Goal: Use online tool/utility: Utilize a website feature to perform a specific function

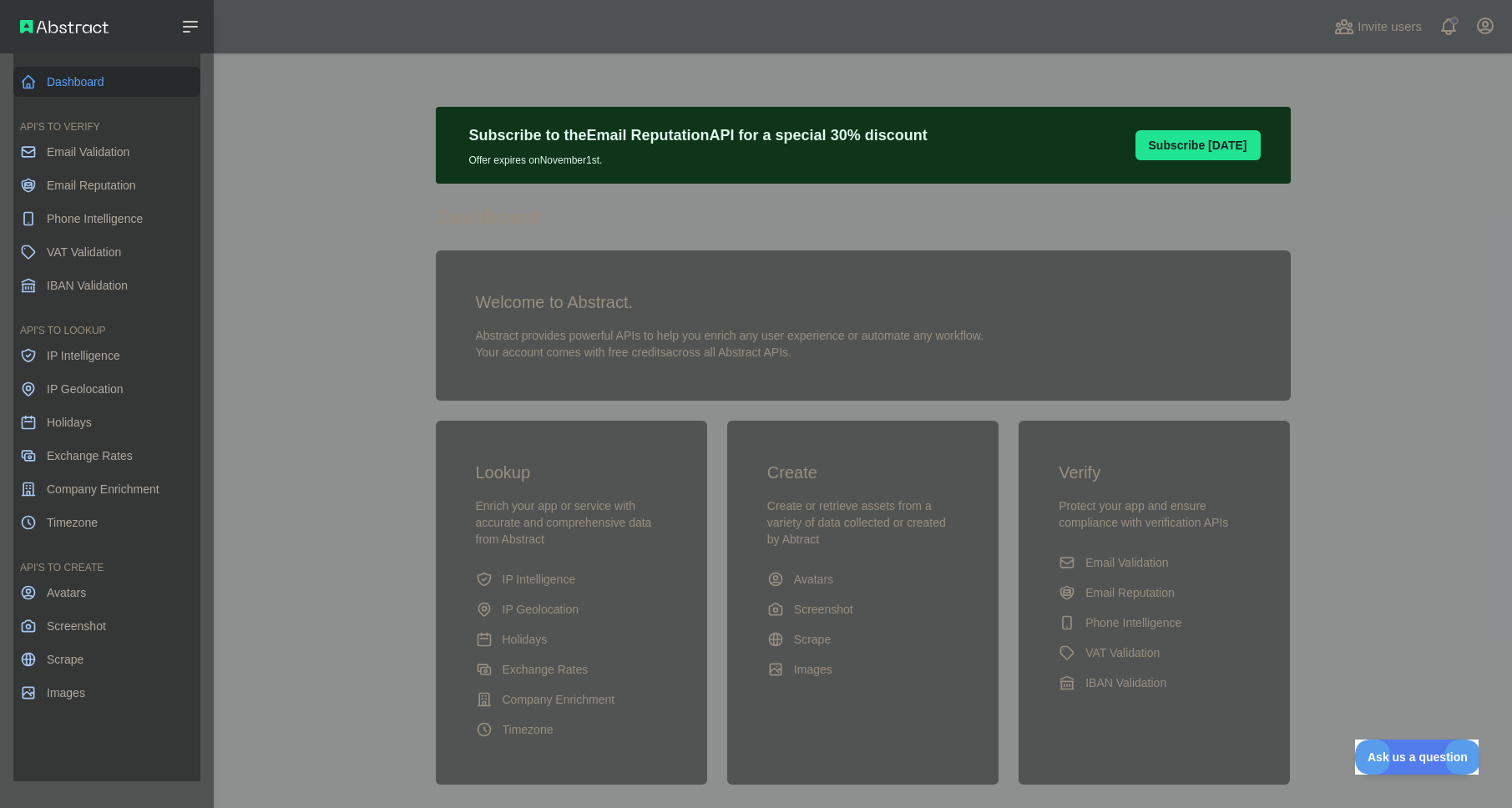
click at [58, 80] on link "Dashboard" at bounding box center [107, 82] width 187 height 30
click at [96, 355] on span "IP Intelligence" at bounding box center [83, 355] width 74 height 16
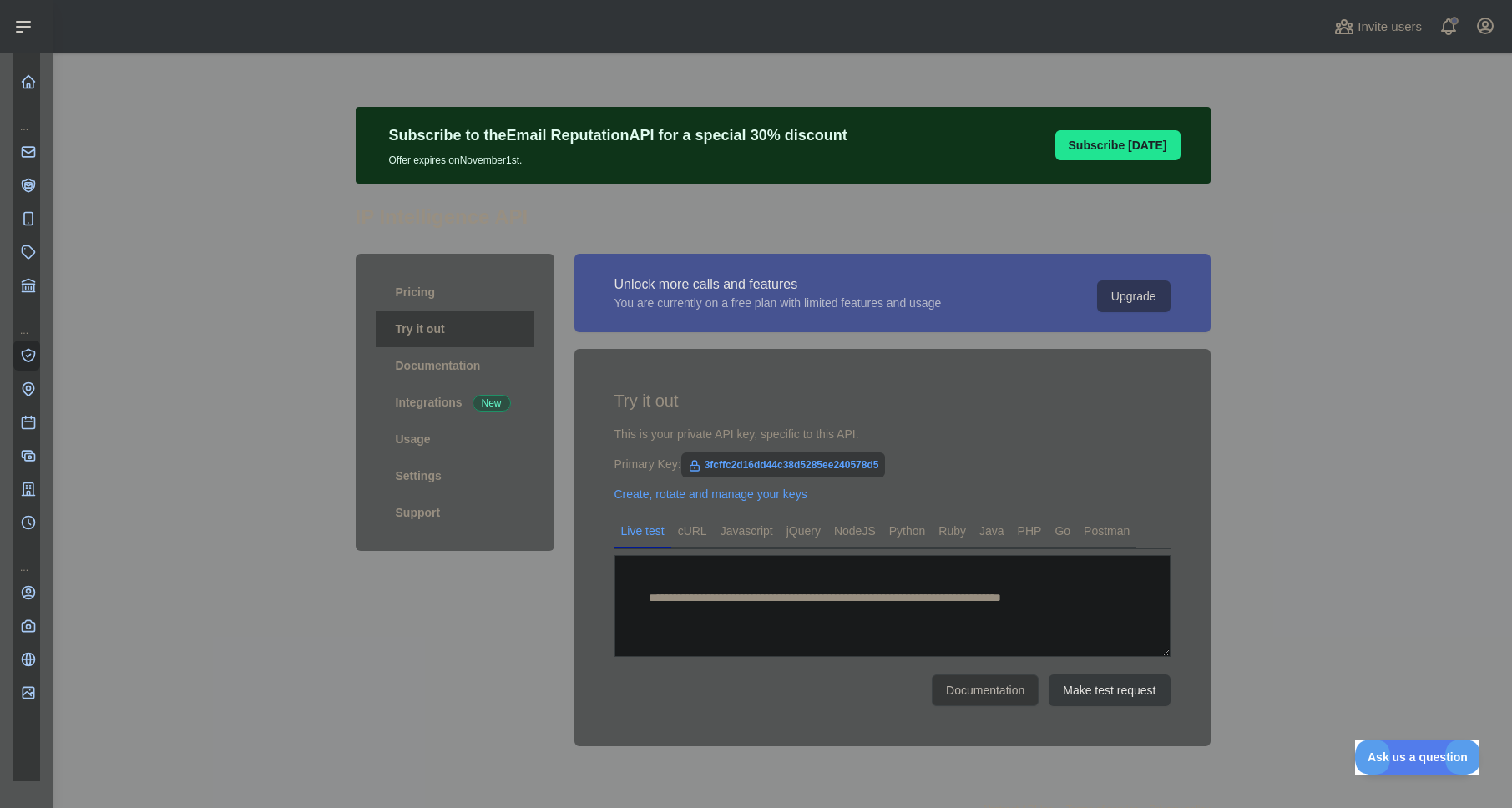
type textarea "**********"
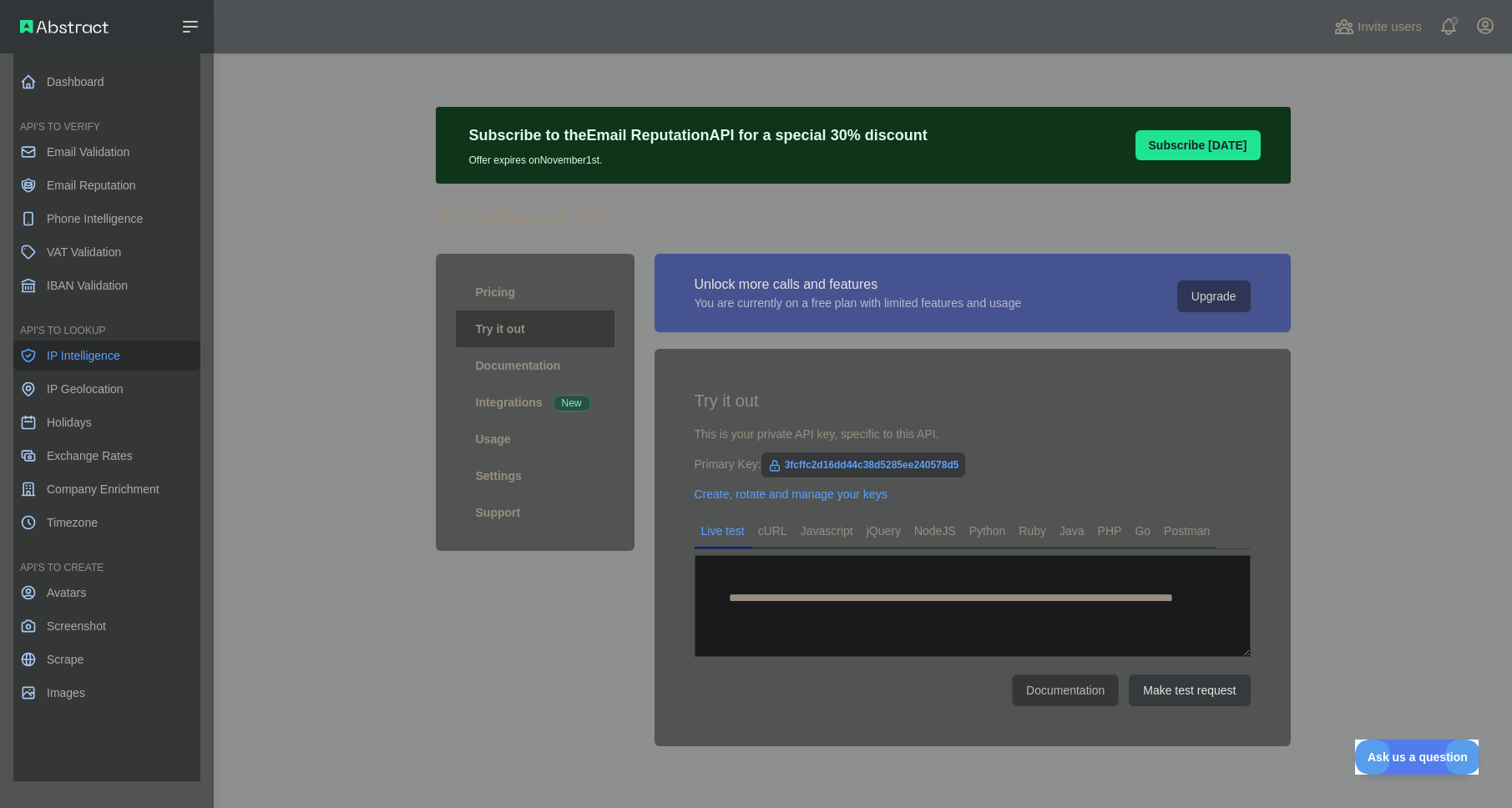
click at [56, 355] on span "IP Intelligence" at bounding box center [83, 355] width 74 height 16
type textarea "**********"
click at [96, 387] on span "IP Geolocation" at bounding box center [85, 389] width 77 height 16
click at [182, 29] on icon at bounding box center [190, 26] width 20 height 20
click at [195, 27] on icon at bounding box center [190, 27] width 13 height 10
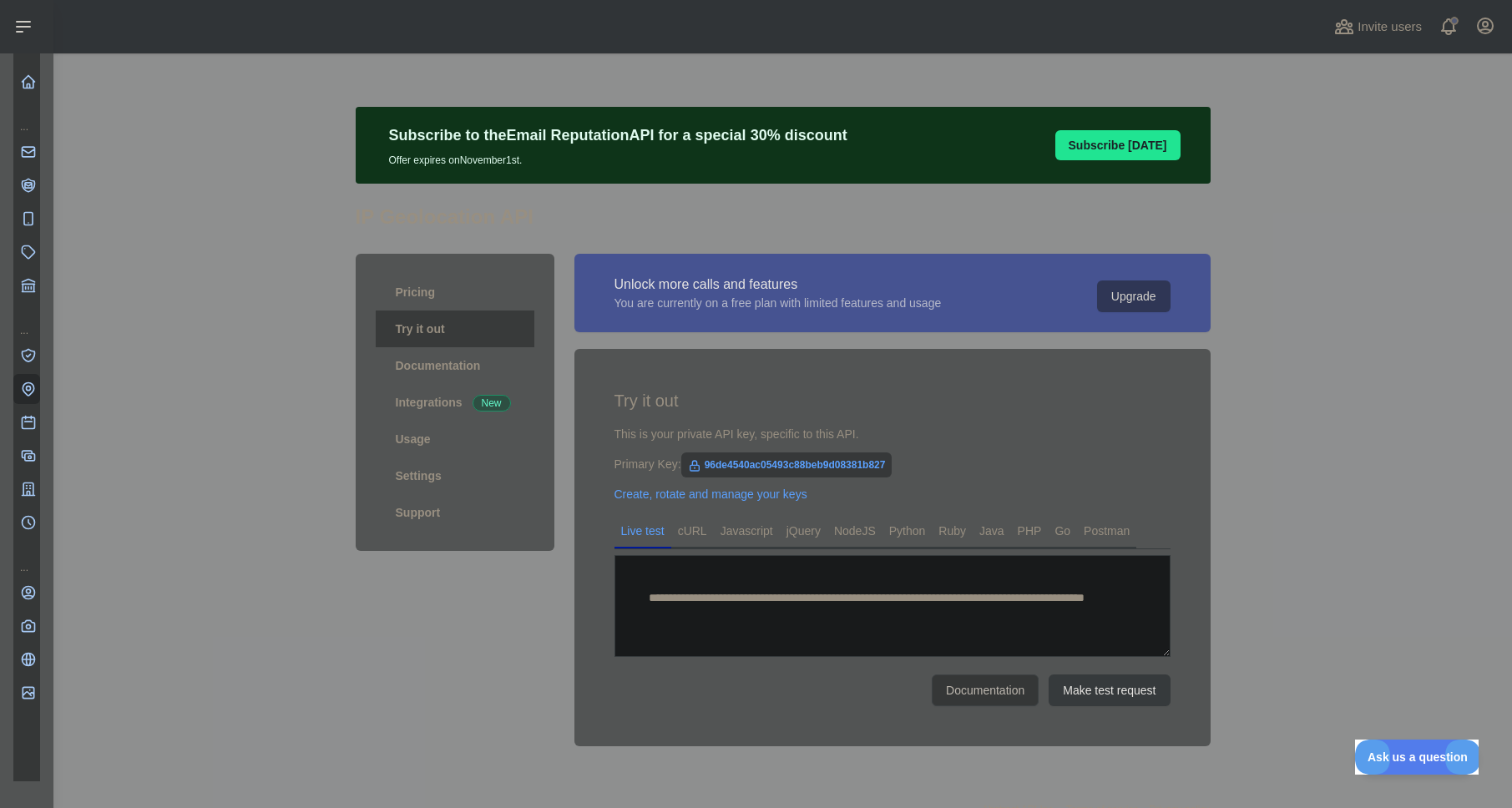
scroll to position [59, 0]
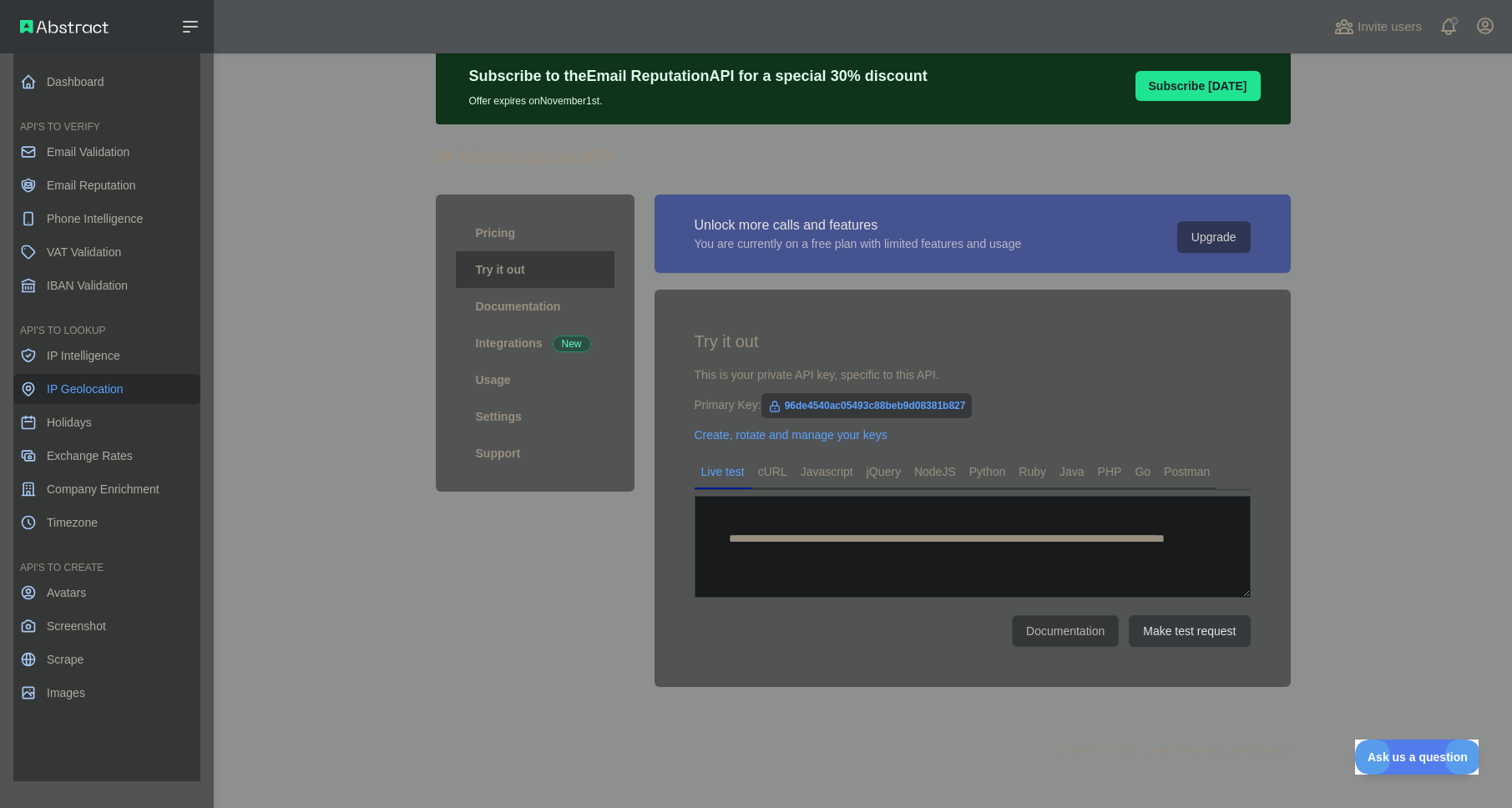
click at [91, 270] on nav "Dashboard API'S TO VERIFY Email Validation Email Reputation Phone Intelligence …" at bounding box center [107, 417] width 187 height 728
click at [93, 263] on link "VAT Validation" at bounding box center [107, 252] width 187 height 30
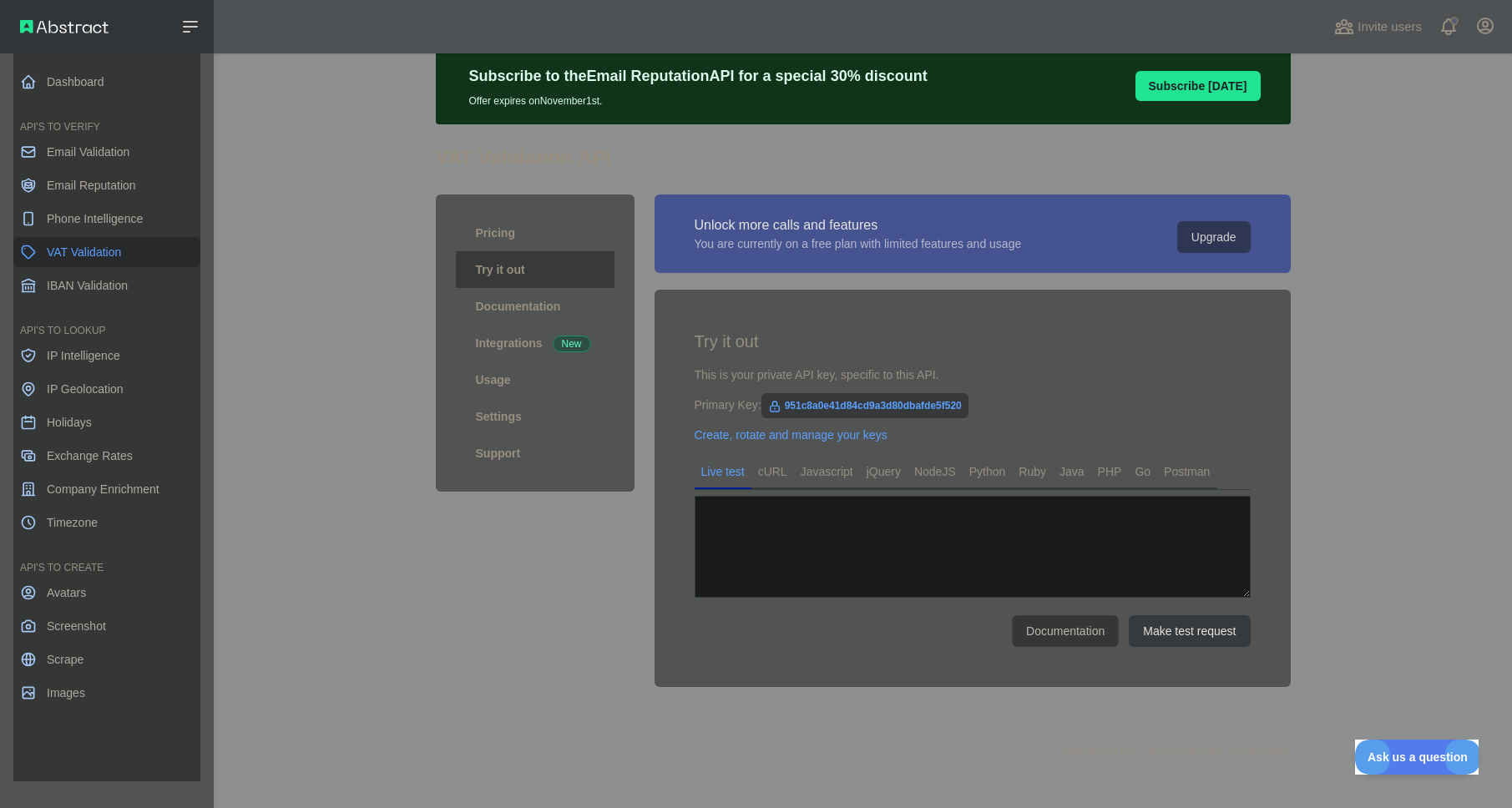
type textarea "**********"
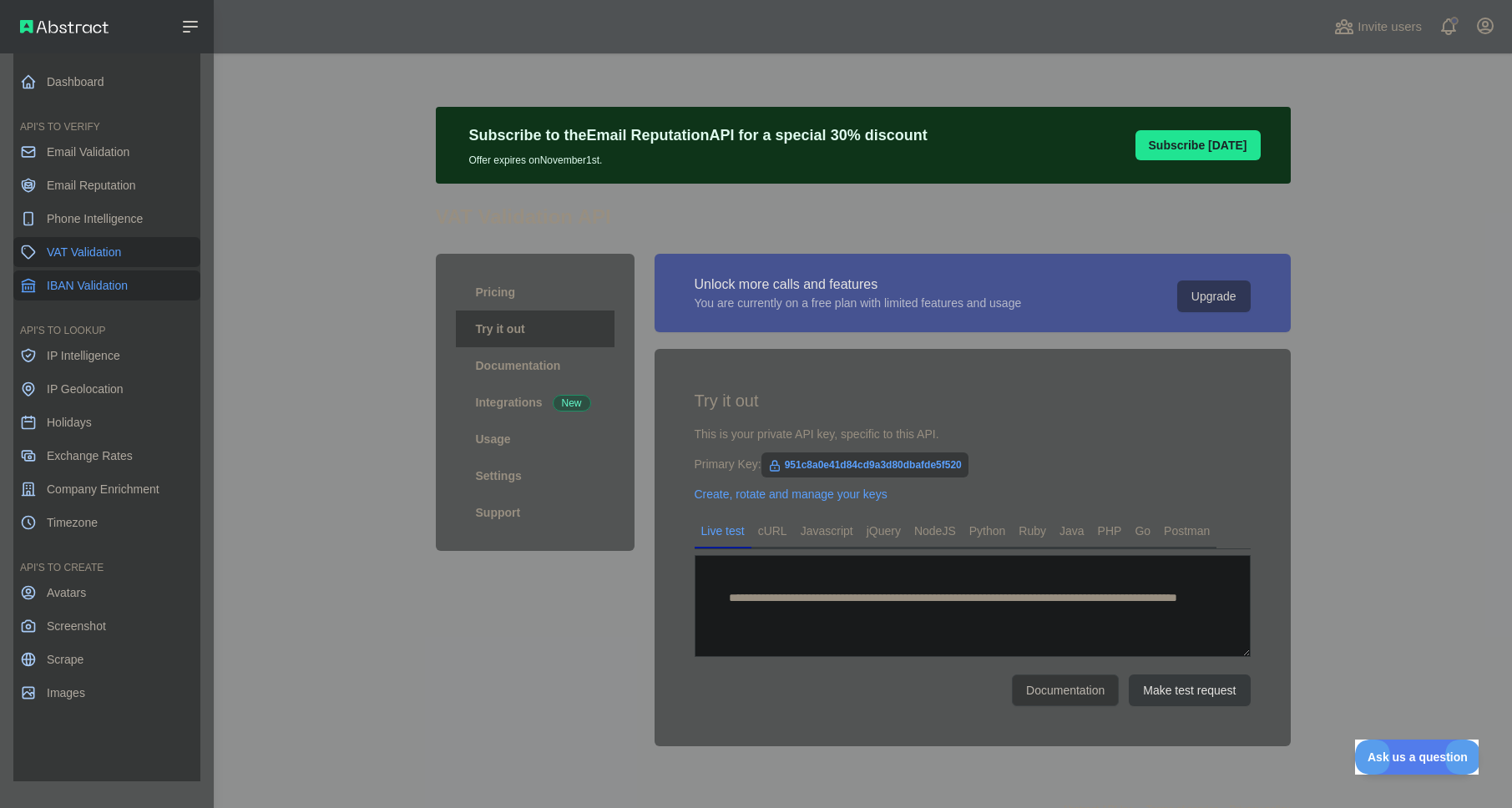
click at [98, 293] on span "IBAN Validation" at bounding box center [87, 285] width 81 height 16
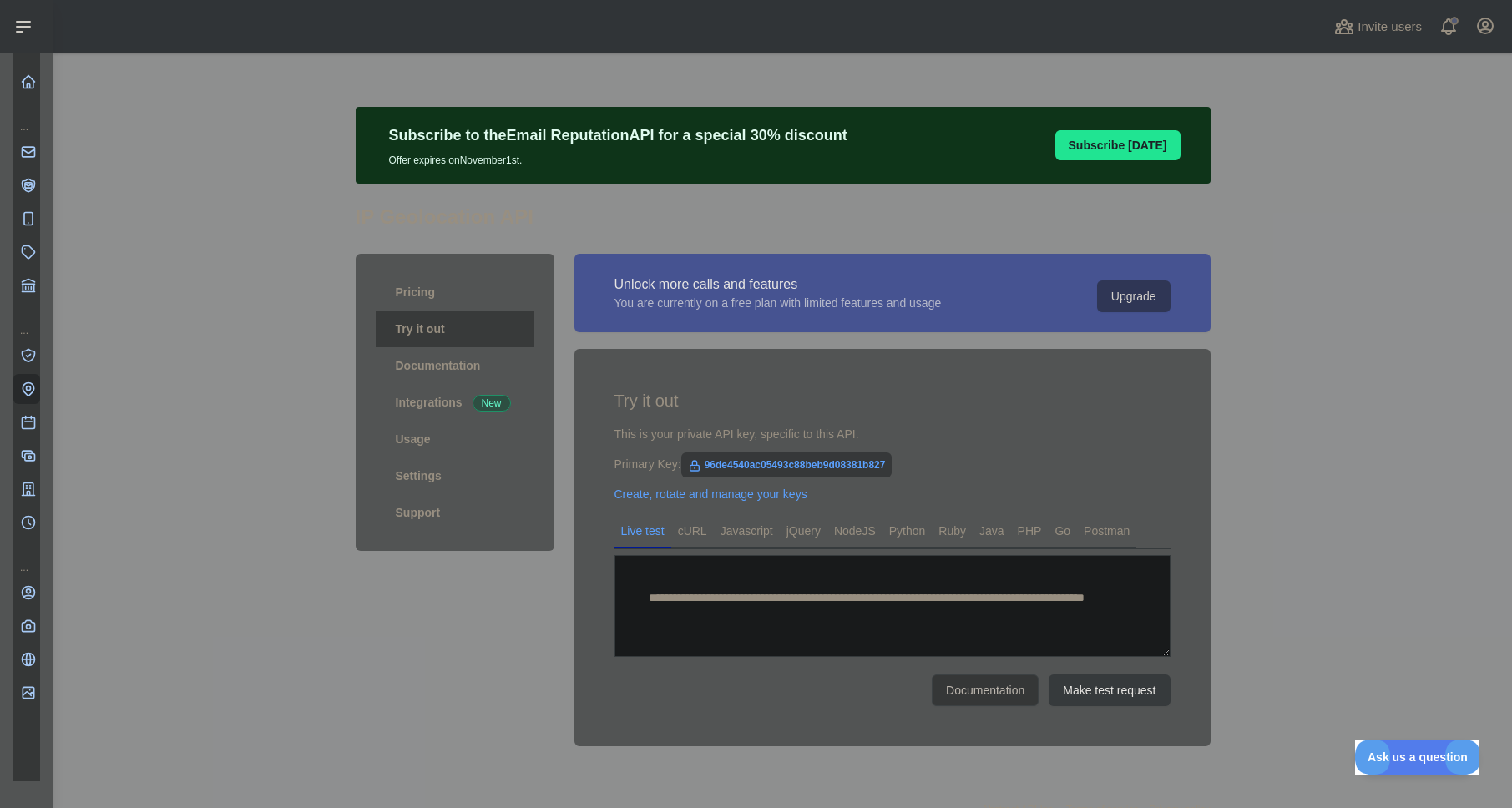
type textarea "**********"
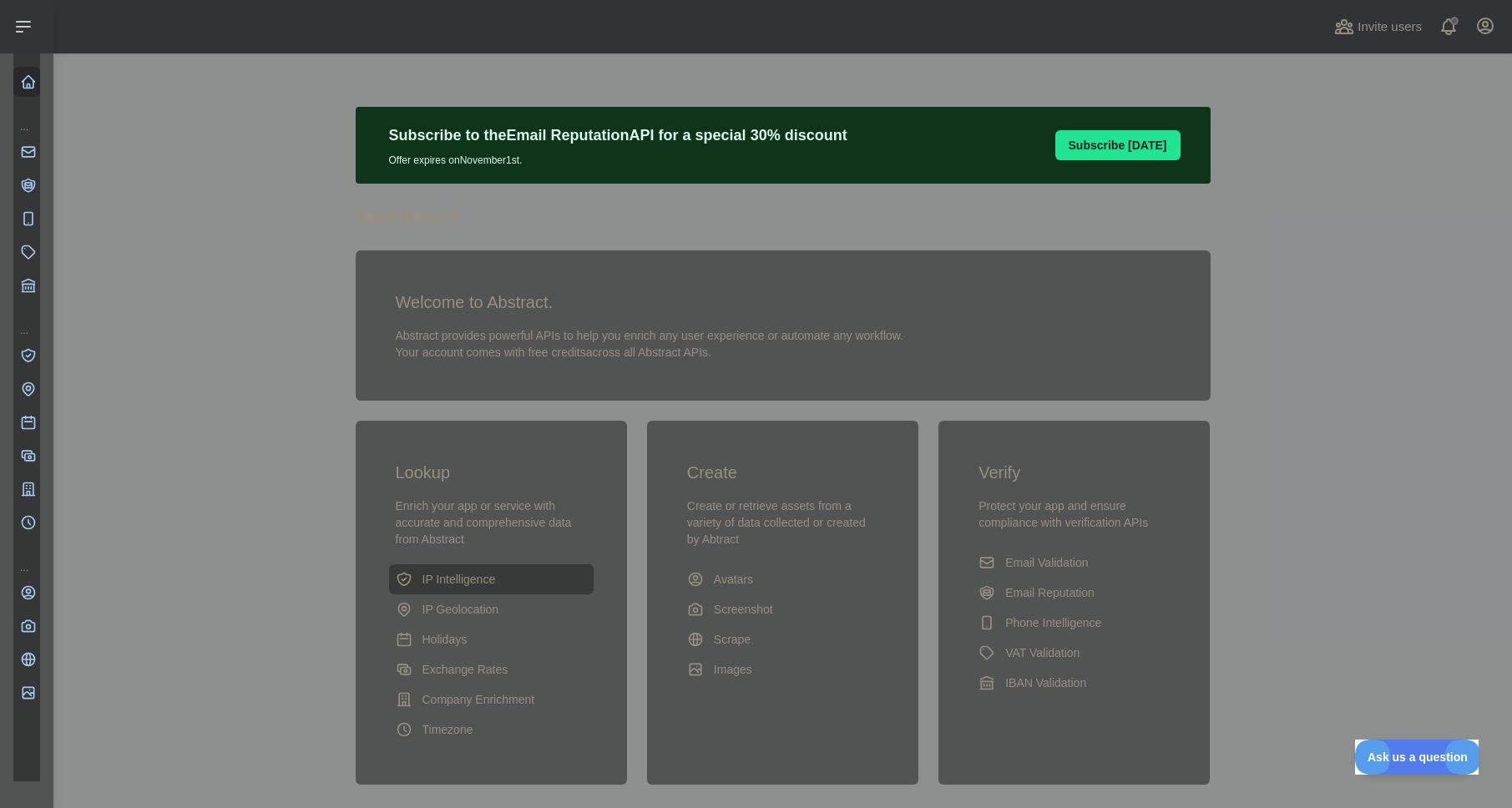
click at [441, 585] on span "IP Intelligence" at bounding box center [459, 579] width 74 height 16
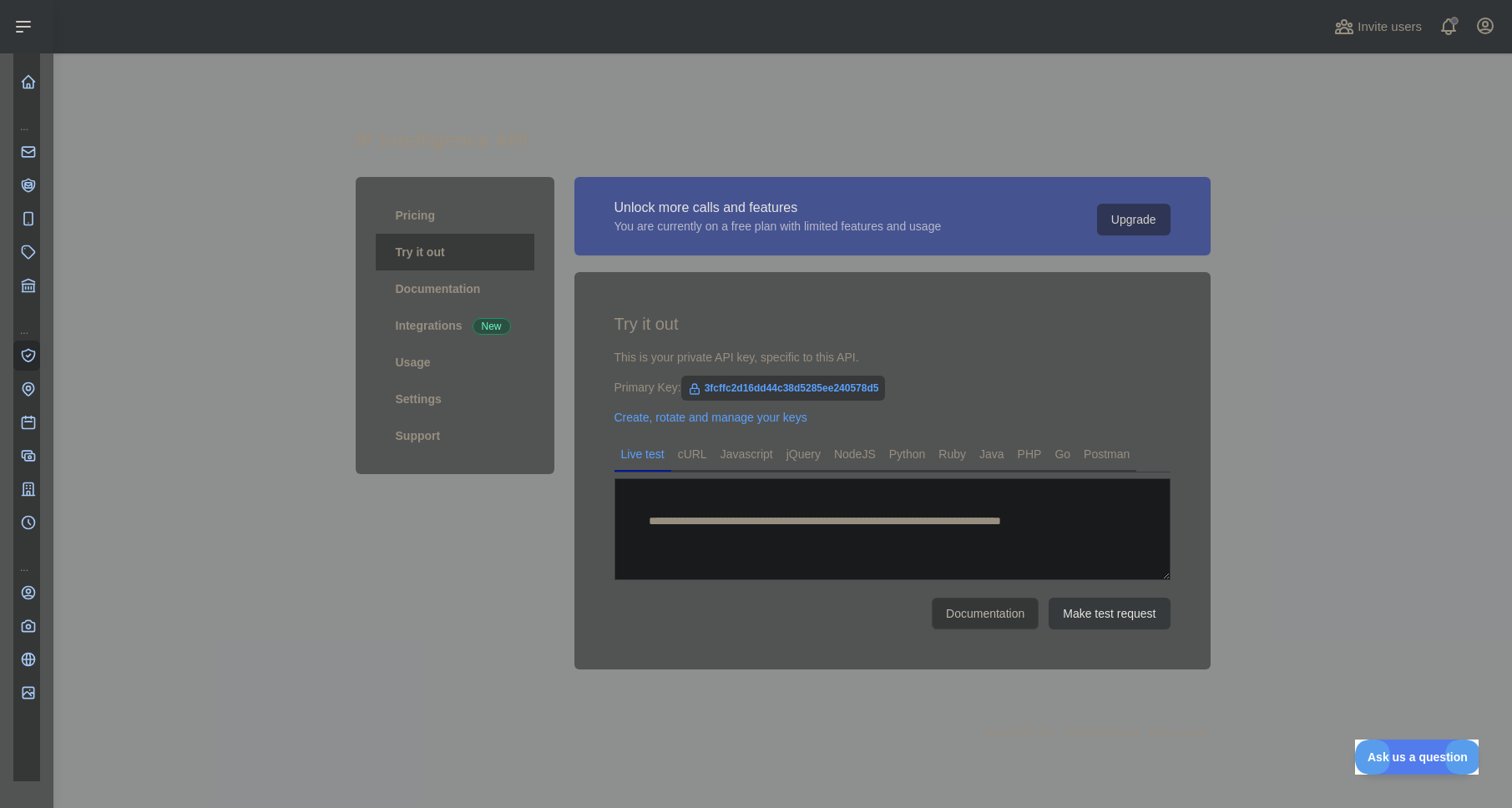
type textarea "**********"
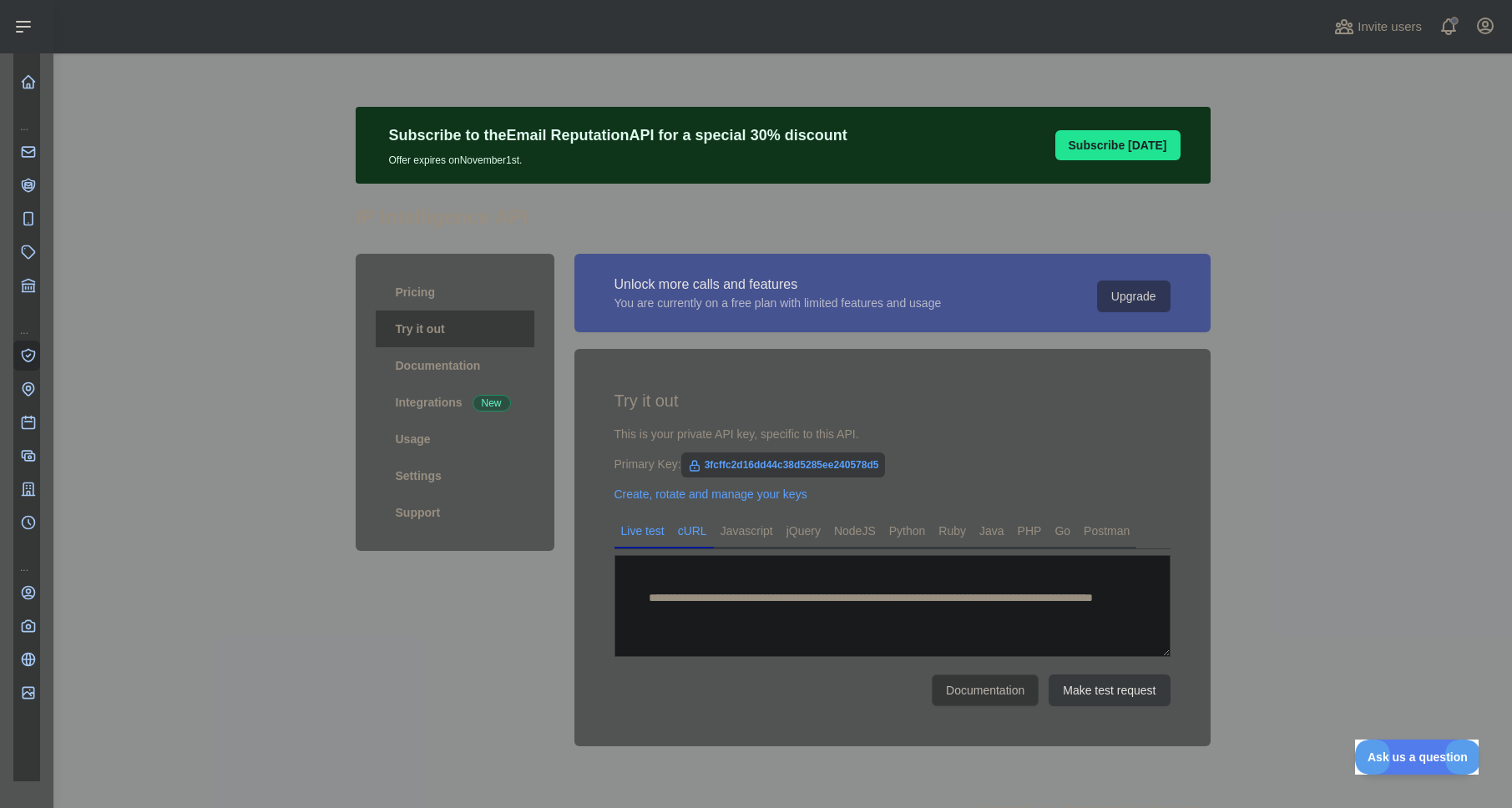
click at [684, 535] on link "cURL" at bounding box center [693, 531] width 43 height 27
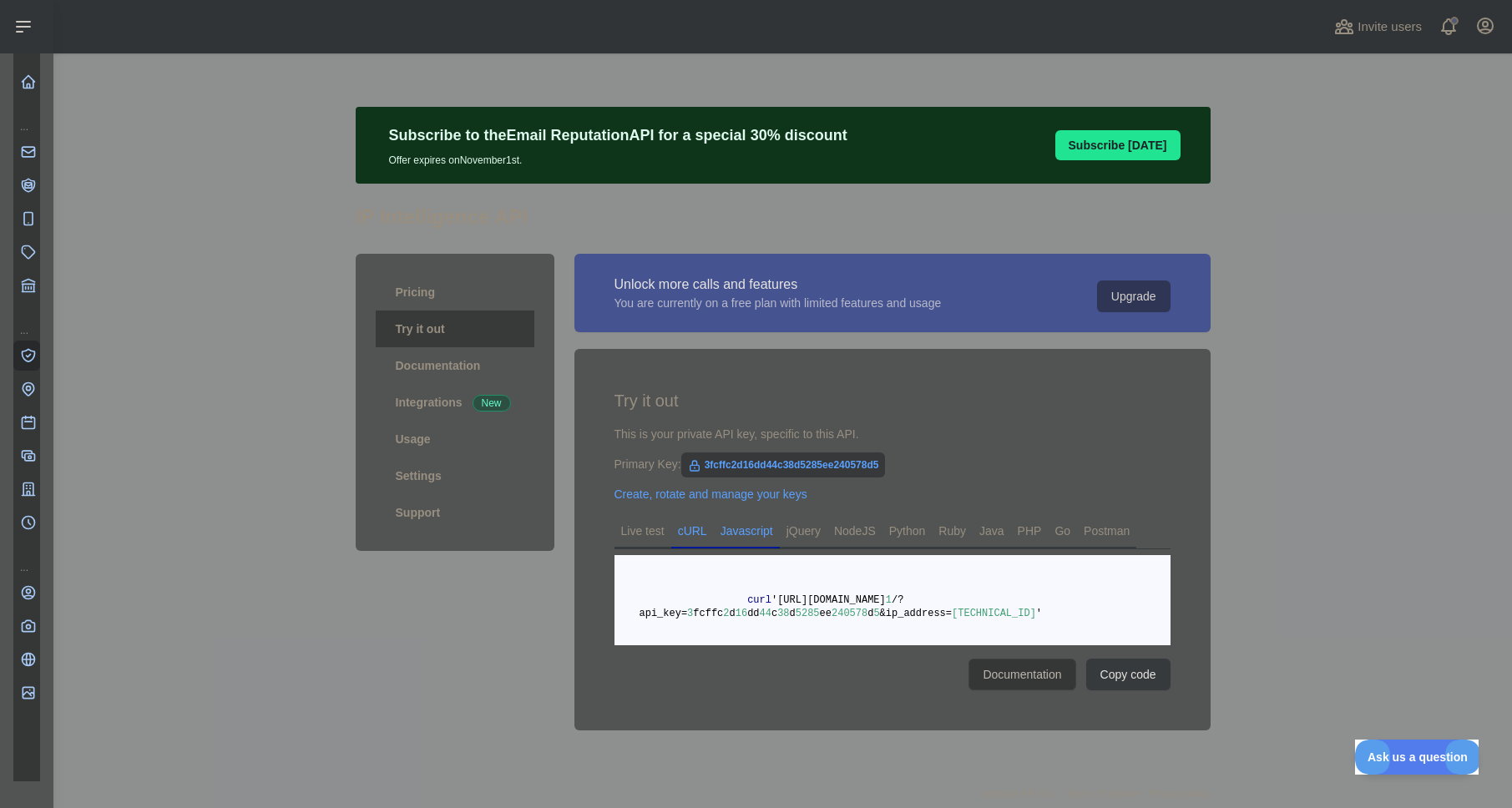
click at [724, 535] on link "Javascript" at bounding box center [747, 531] width 66 height 27
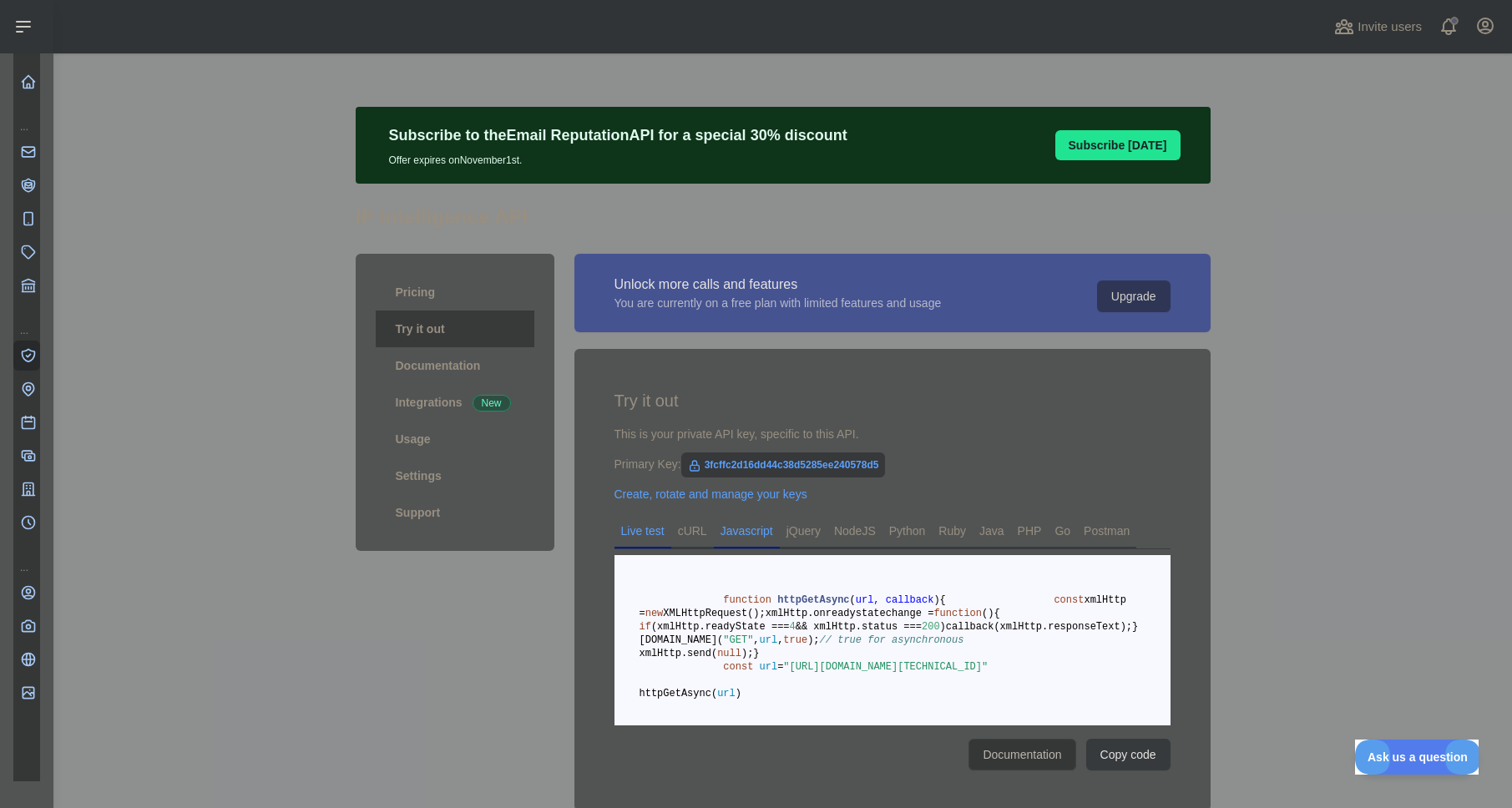
click at [646, 535] on link "Live test" at bounding box center [642, 531] width 56 height 27
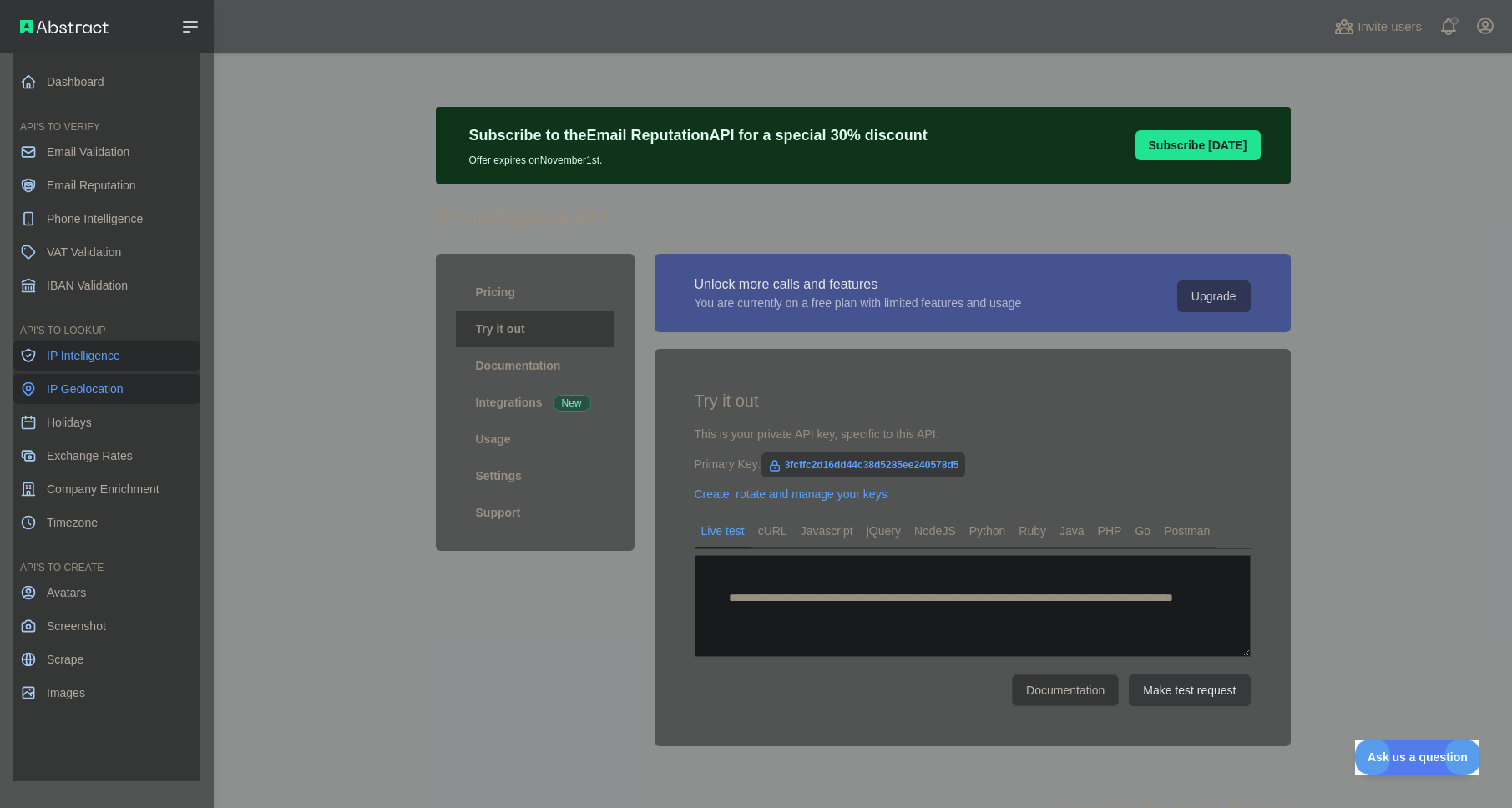
click at [56, 397] on link "IP Geolocation" at bounding box center [107, 389] width 187 height 30
click at [82, 77] on link "Dashboard" at bounding box center [107, 82] width 187 height 30
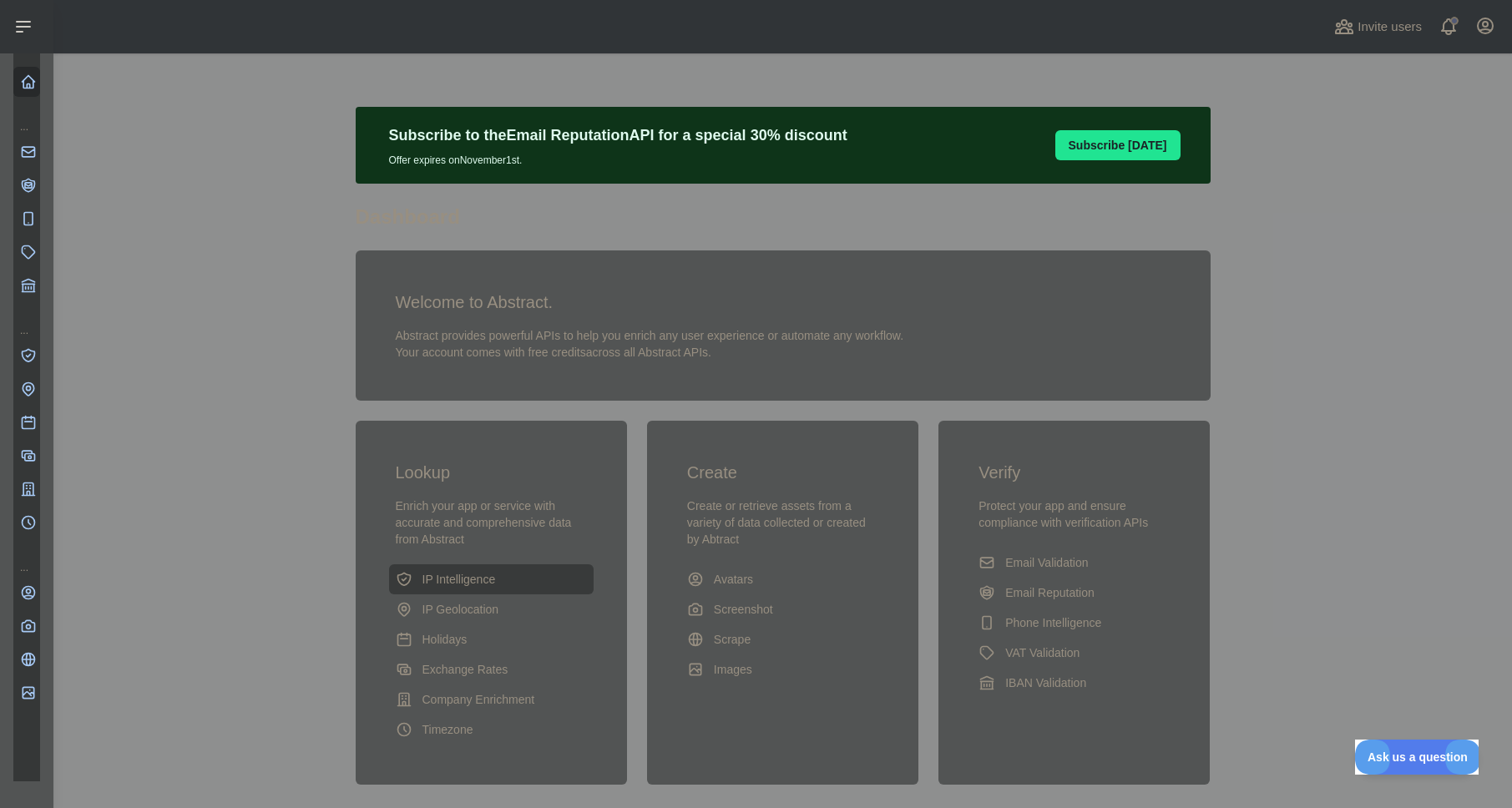
click at [470, 584] on span "IP Intelligence" at bounding box center [459, 579] width 74 height 16
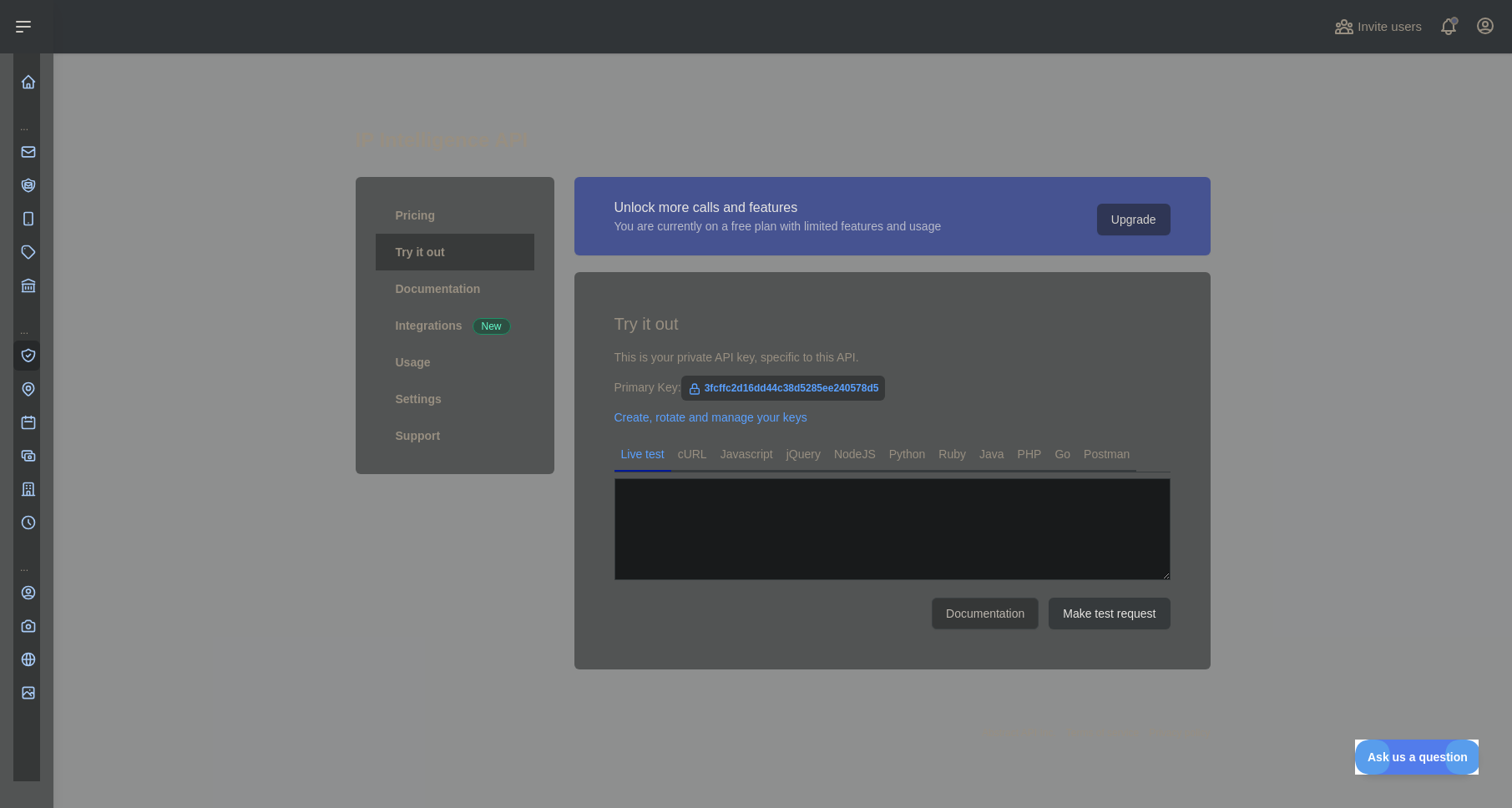
type textarea "**********"
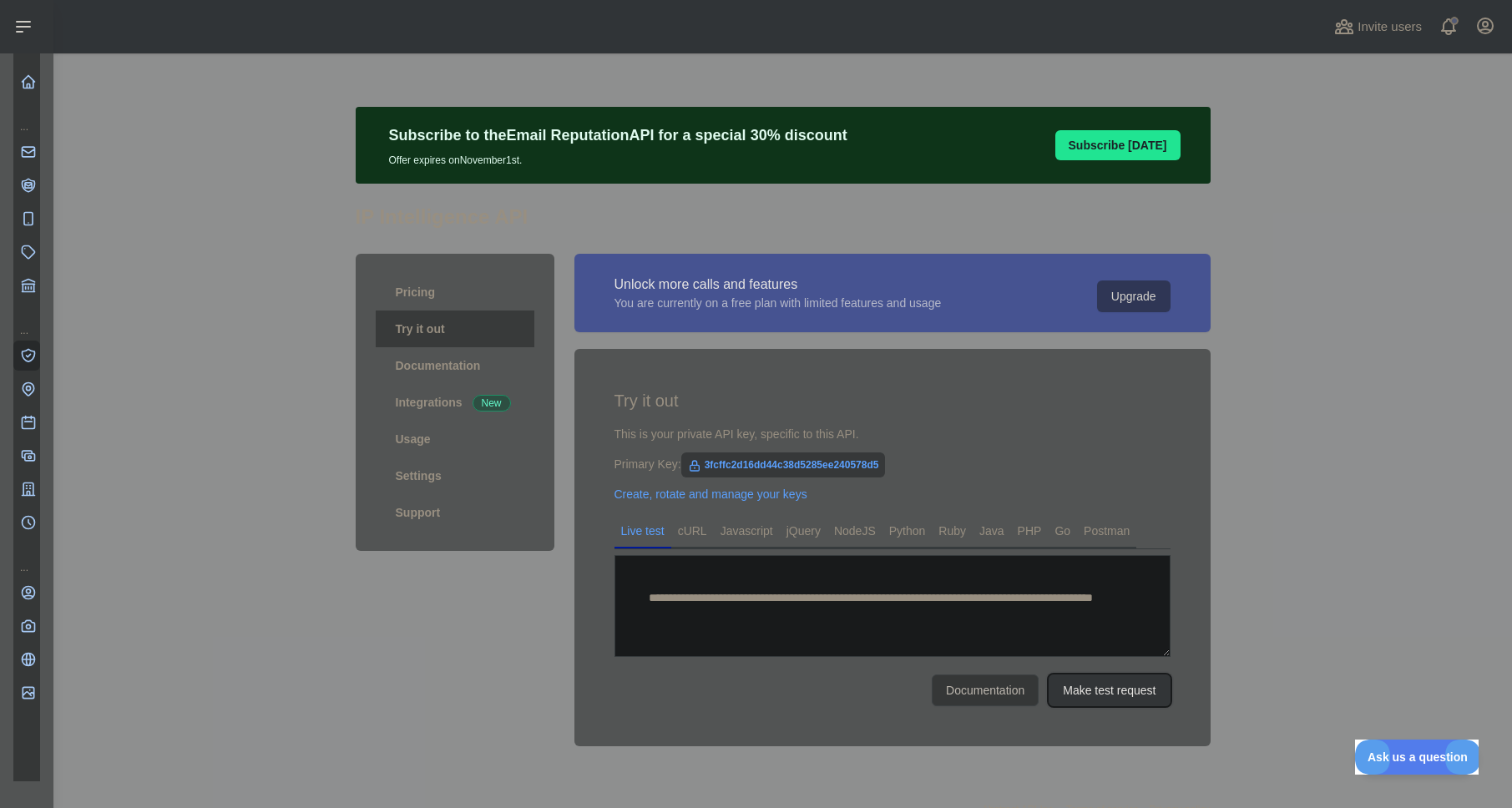
click at [1088, 695] on button "Make test request" at bounding box center [1109, 690] width 122 height 32
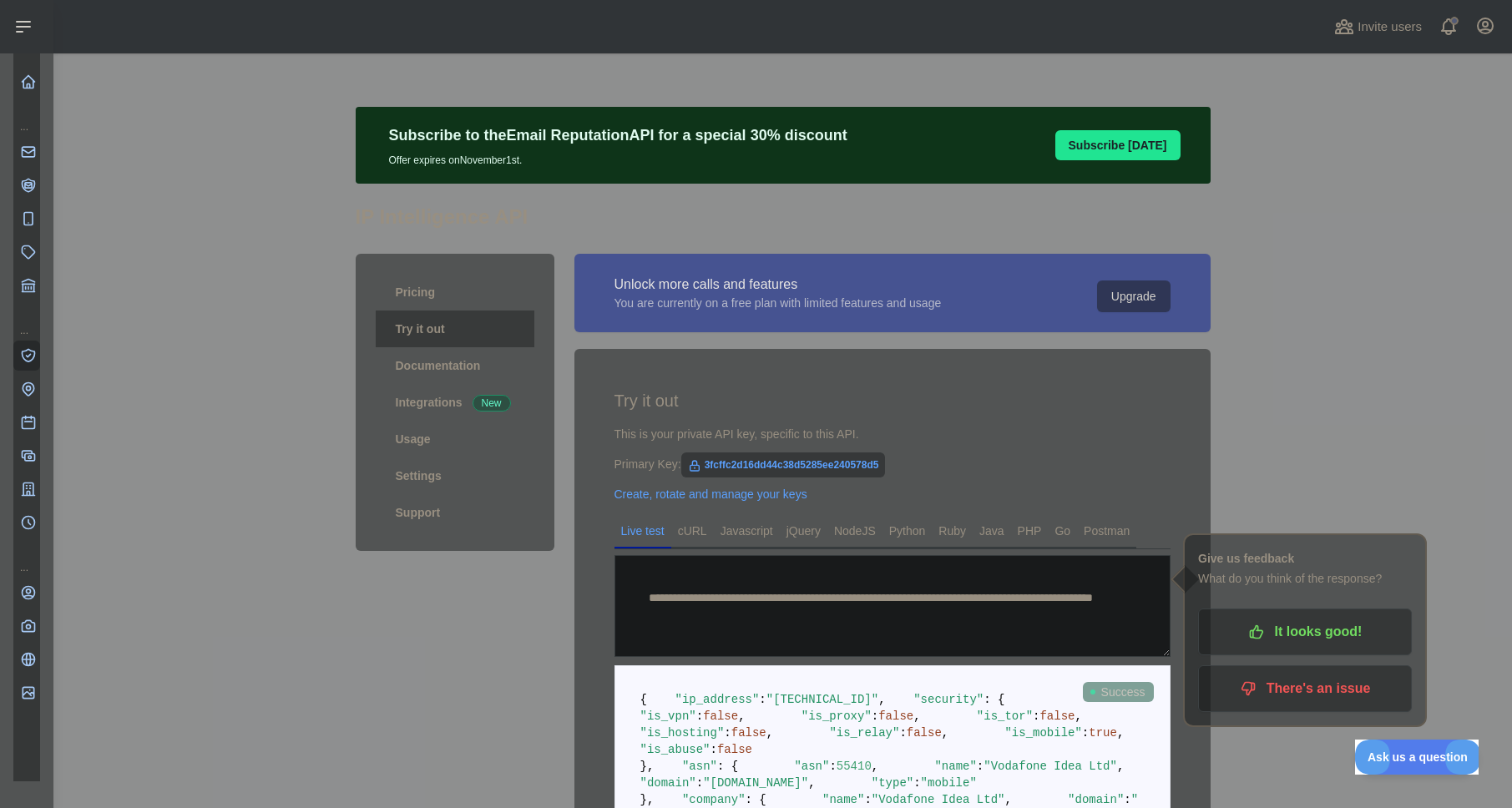
scroll to position [190, 0]
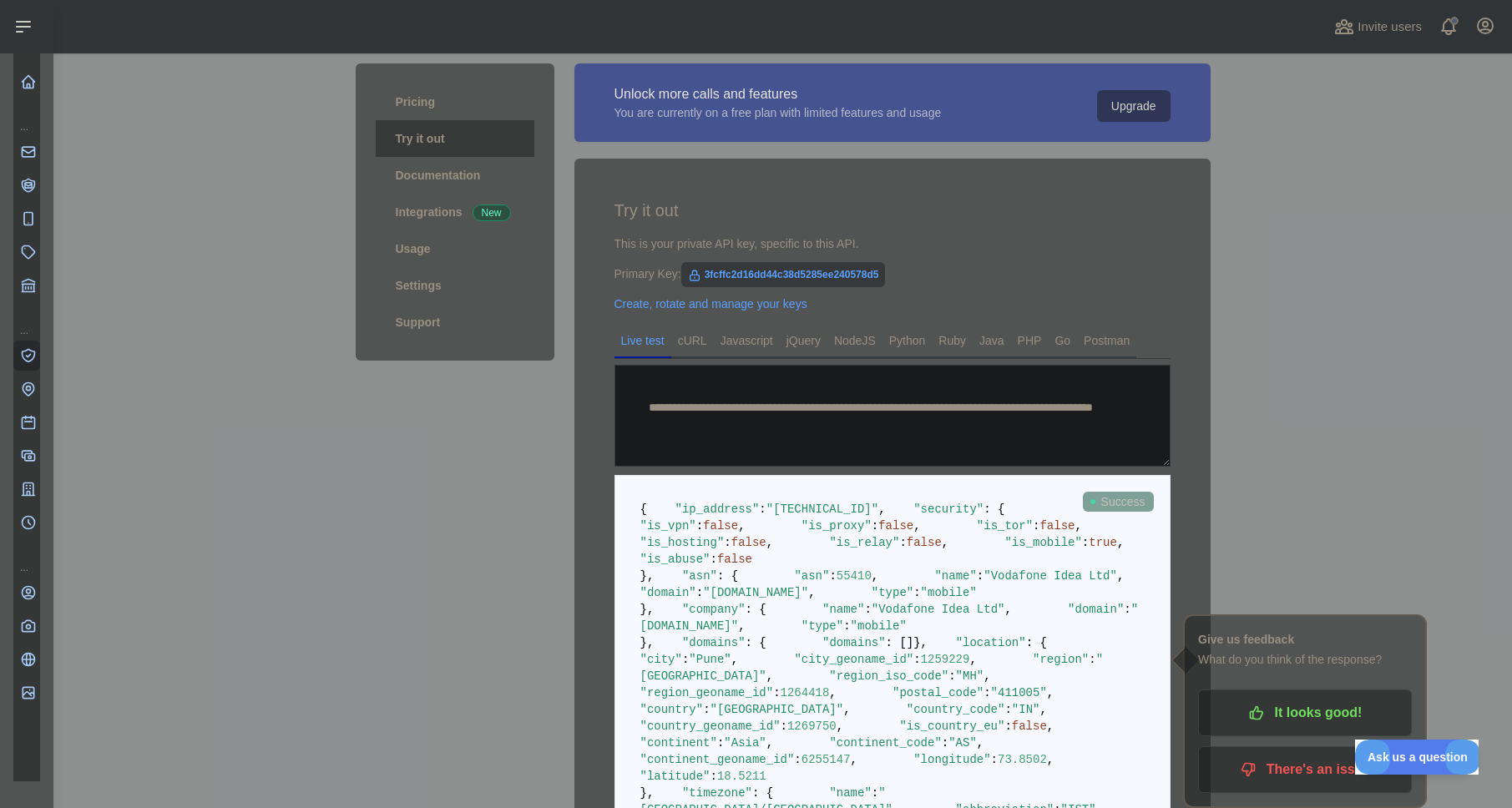
drag, startPoint x: 774, startPoint y: 518, endPoint x: 783, endPoint y: 522, distance: 9.8
click at [778, 516] on span ""123.63.2.2"" at bounding box center [822, 509] width 112 height 13
click at [793, 516] on span ""123.63.2.2"" at bounding box center [822, 509] width 112 height 13
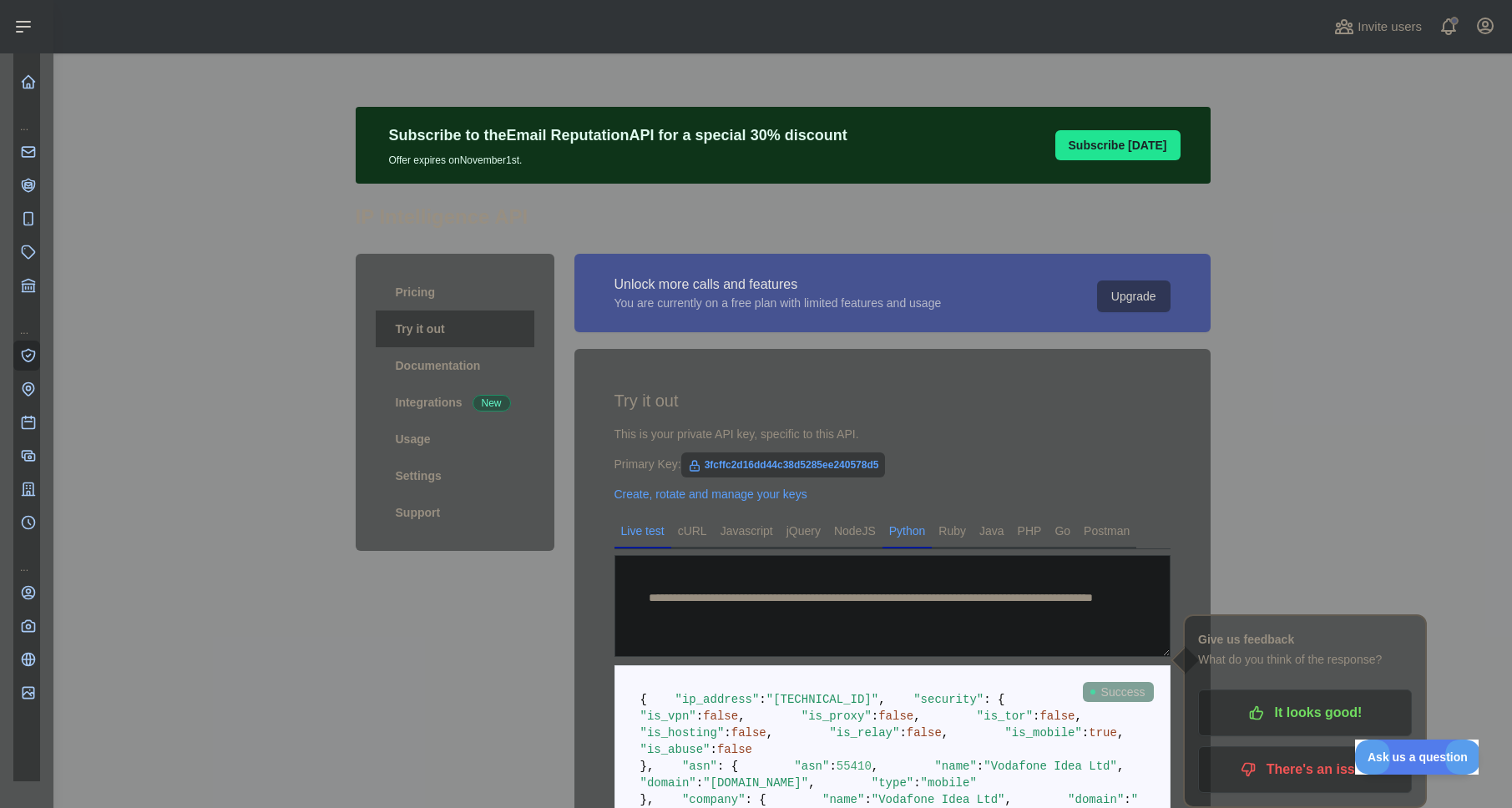
click at [910, 537] on link "Python" at bounding box center [908, 531] width 50 height 27
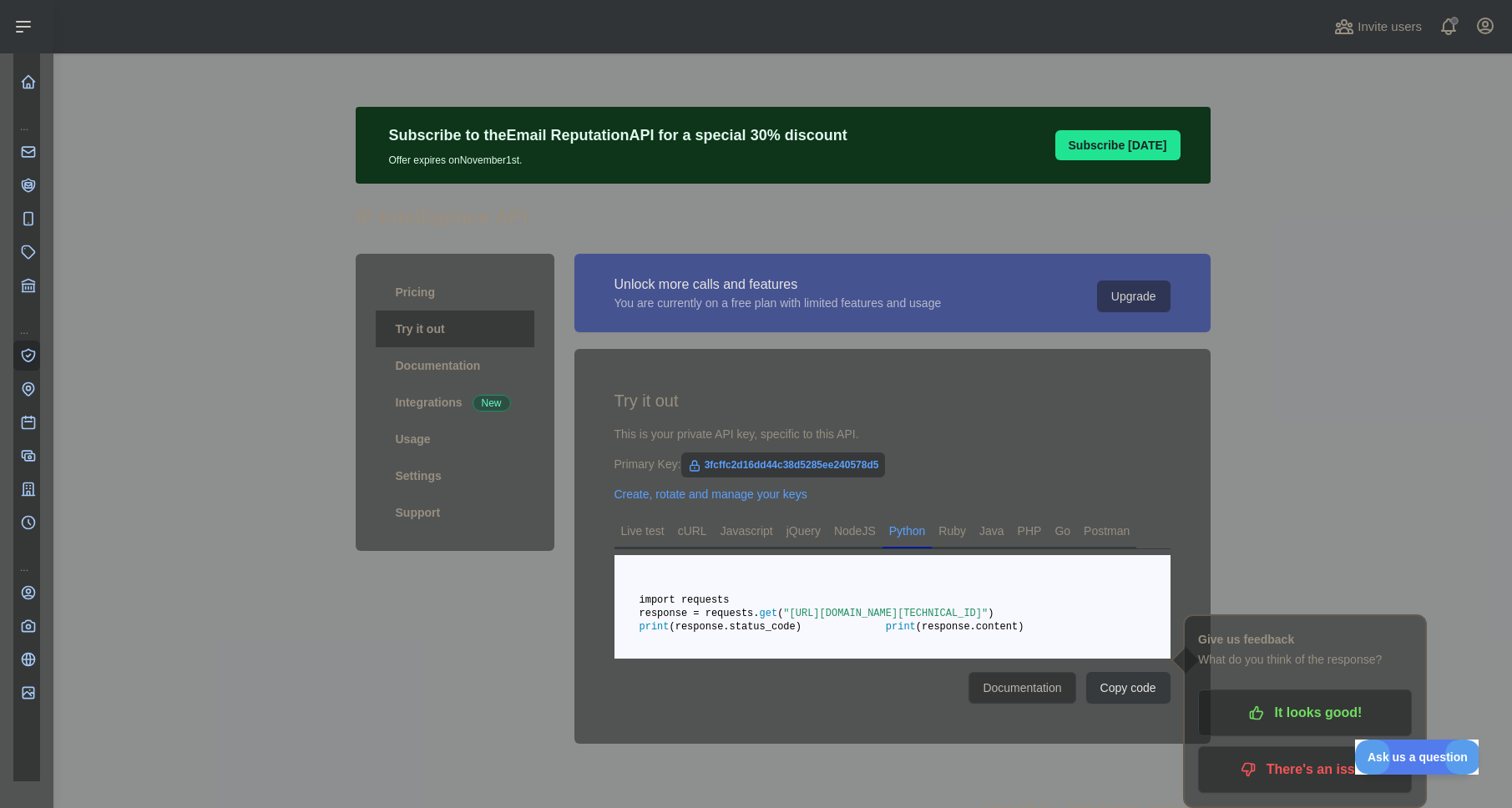
click at [958, 620] on span ""https://ip-intelligence.abstractapi.com/v1/?api_key=3fcffc2d16dd44c38d5285ee24…" at bounding box center [885, 613] width 205 height 11
click at [989, 659] on pre "import requests response = requests. get ( "https://ip-intelligence.abstractapi…" at bounding box center [892, 607] width 556 height 103
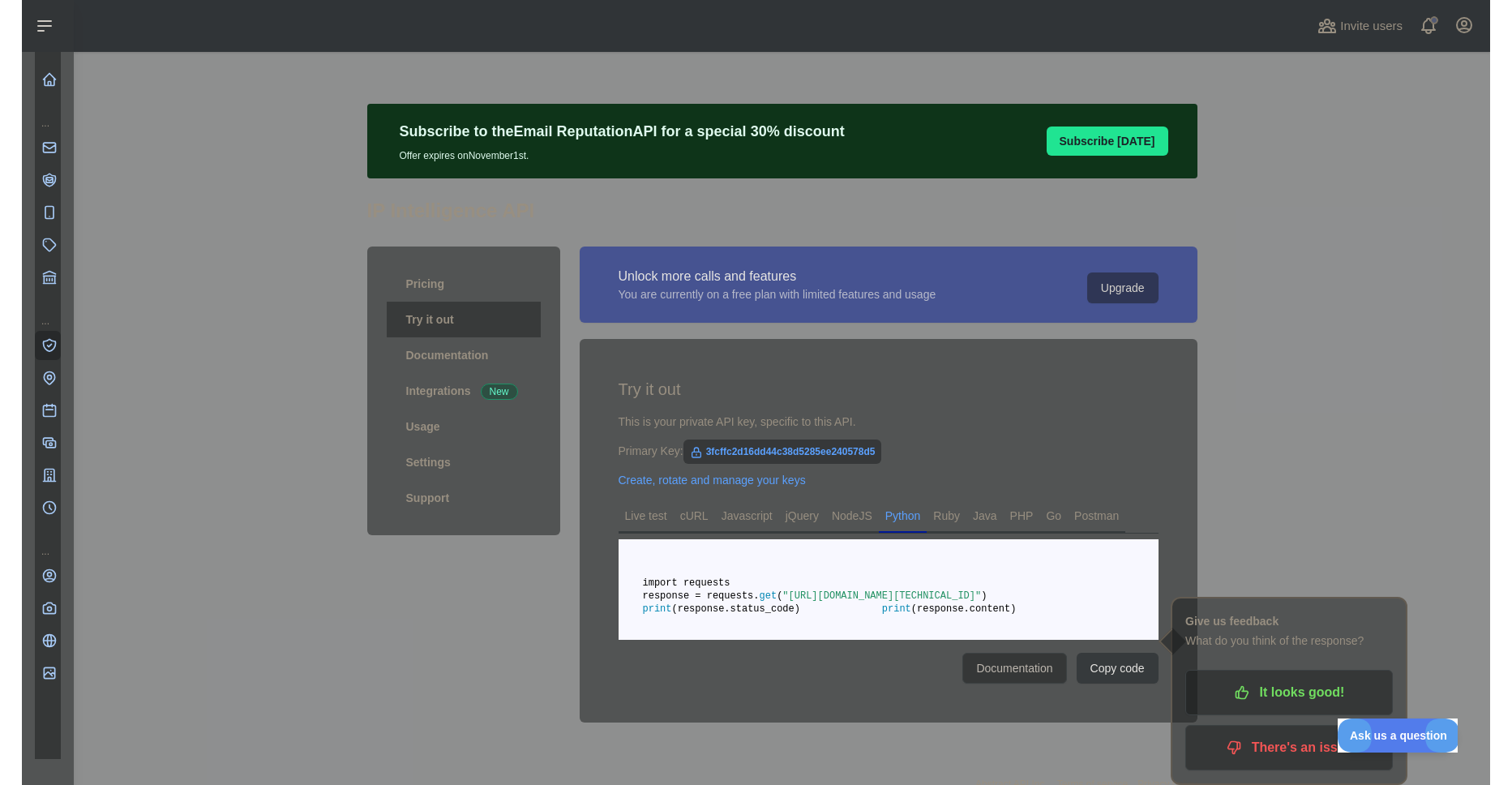
scroll to position [96, 0]
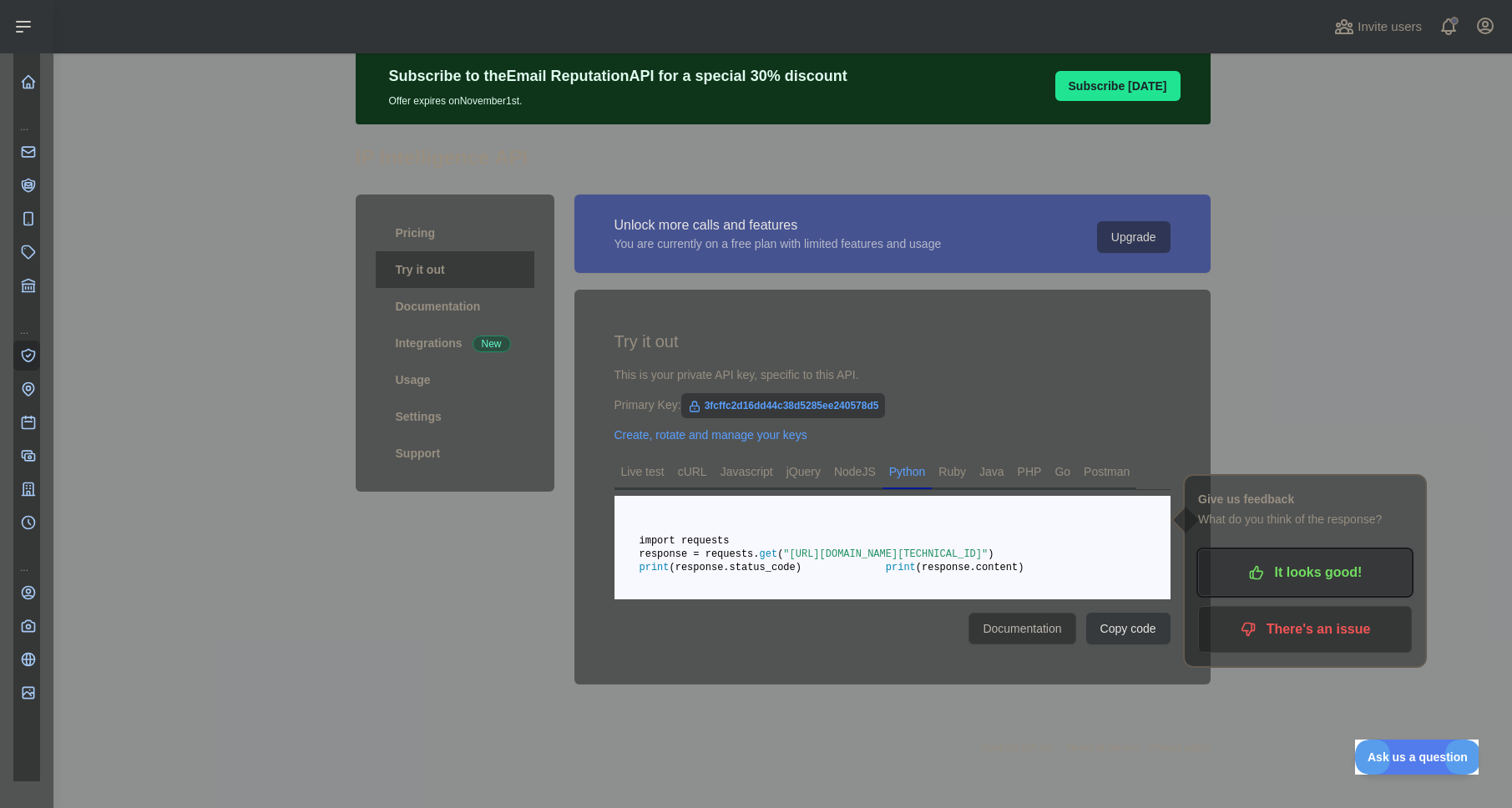
click at [1251, 567] on icon "button" at bounding box center [1256, 573] width 12 height 12
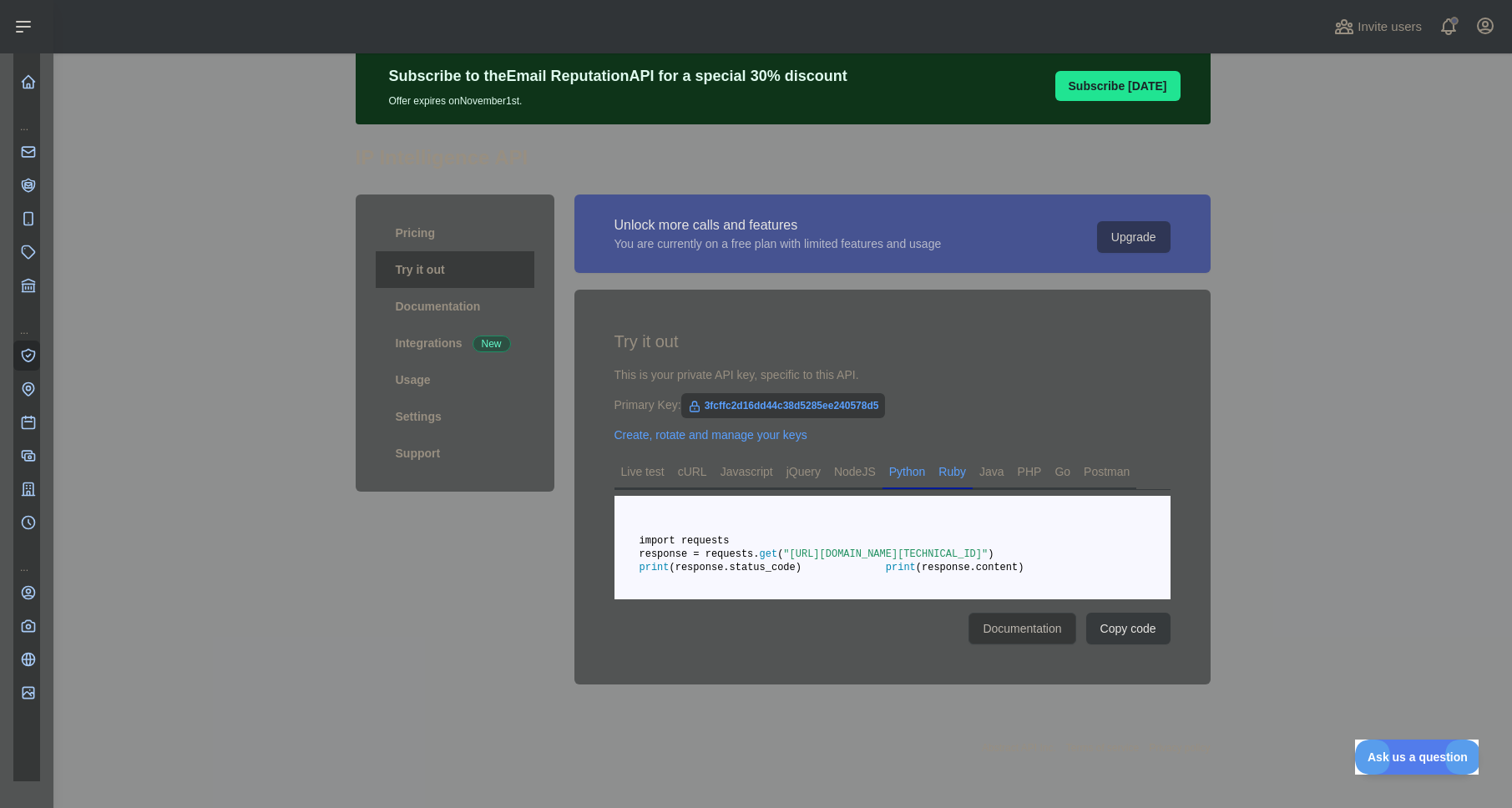
click at [964, 458] on link "Ruby" at bounding box center [952, 471] width 41 height 27
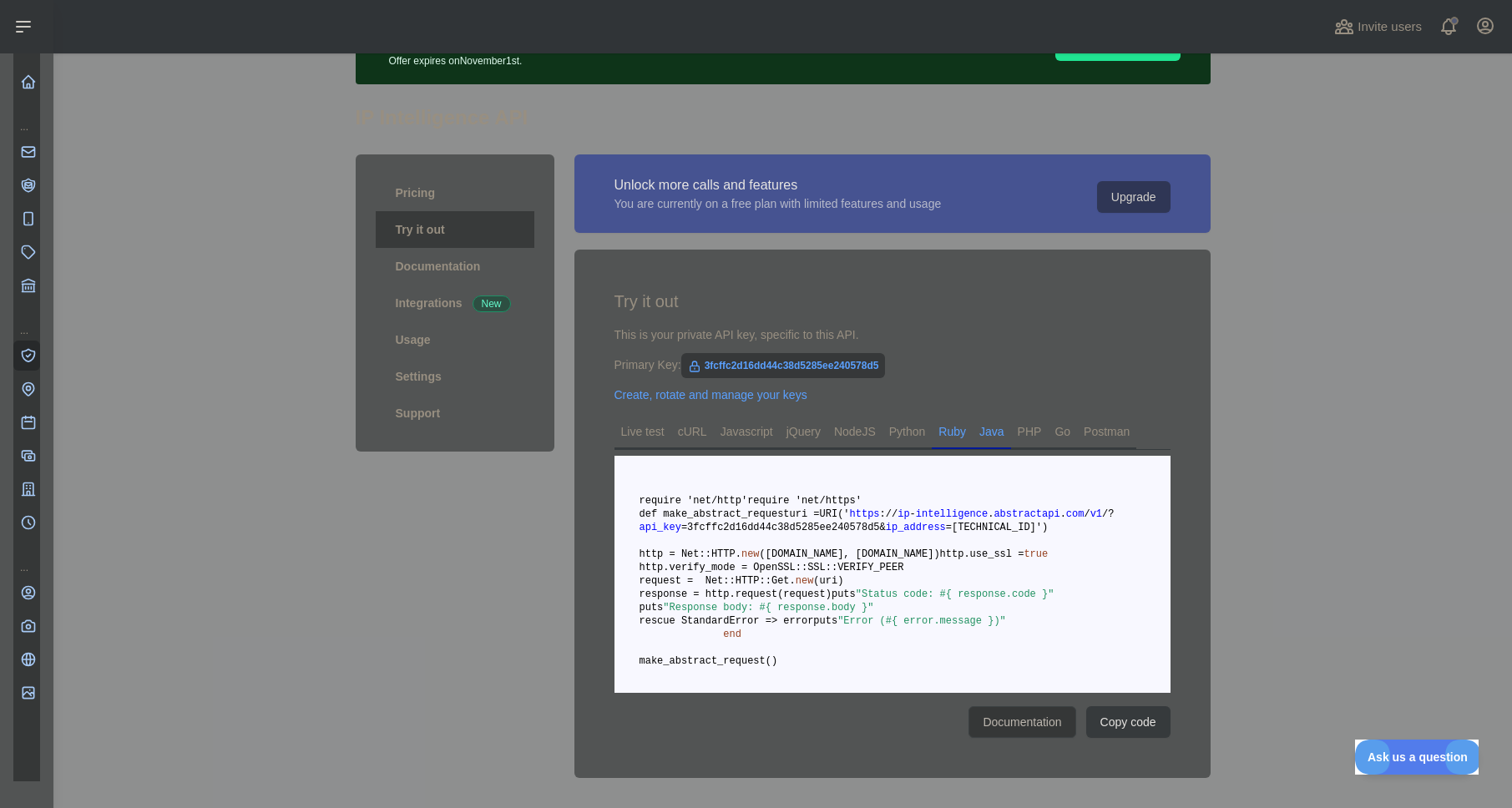
click at [1001, 443] on link "Java" at bounding box center [992, 431] width 38 height 27
